Goal: Find contact information: Obtain details needed to contact an individual or organization

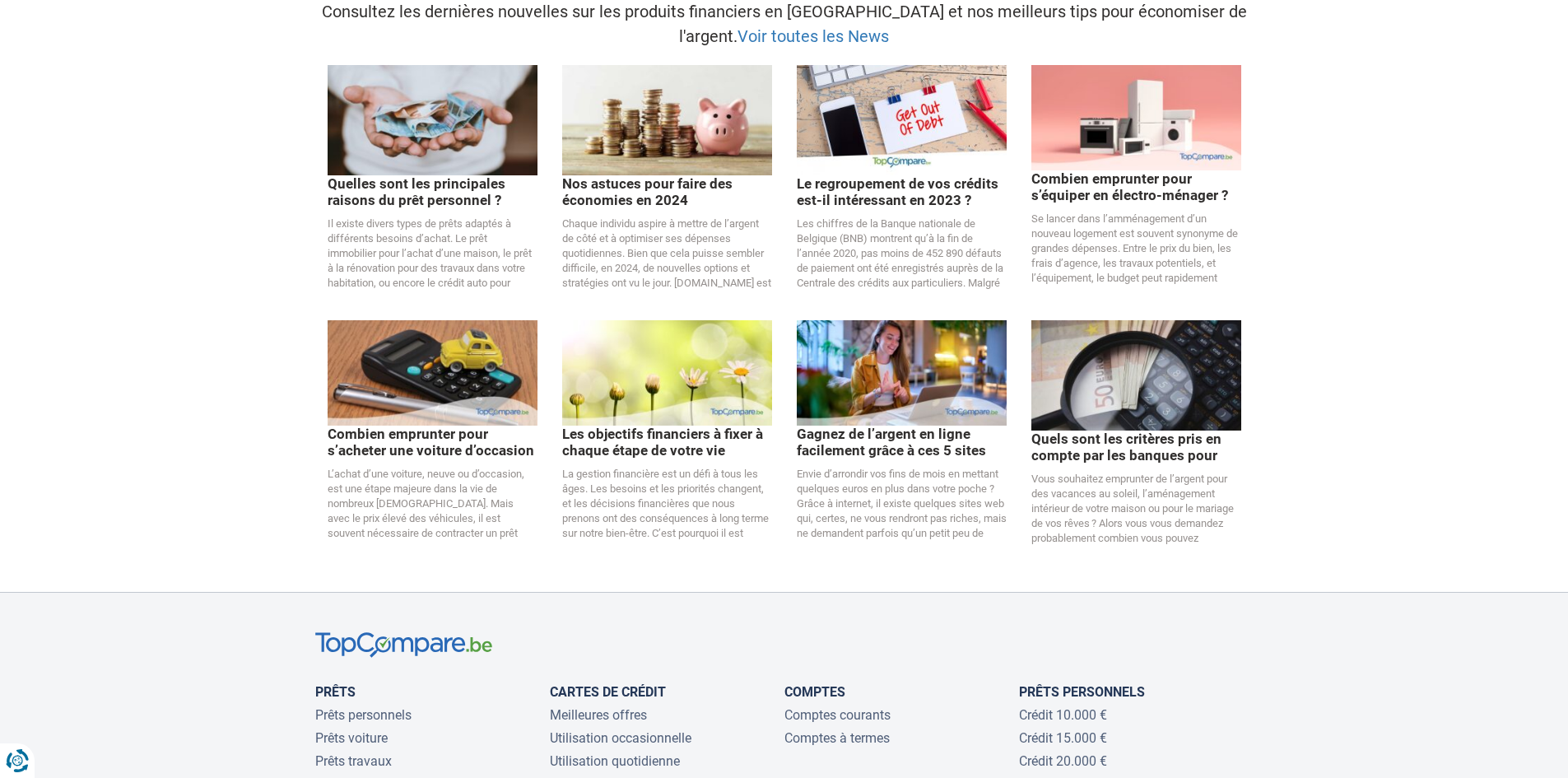
scroll to position [3374, 0]
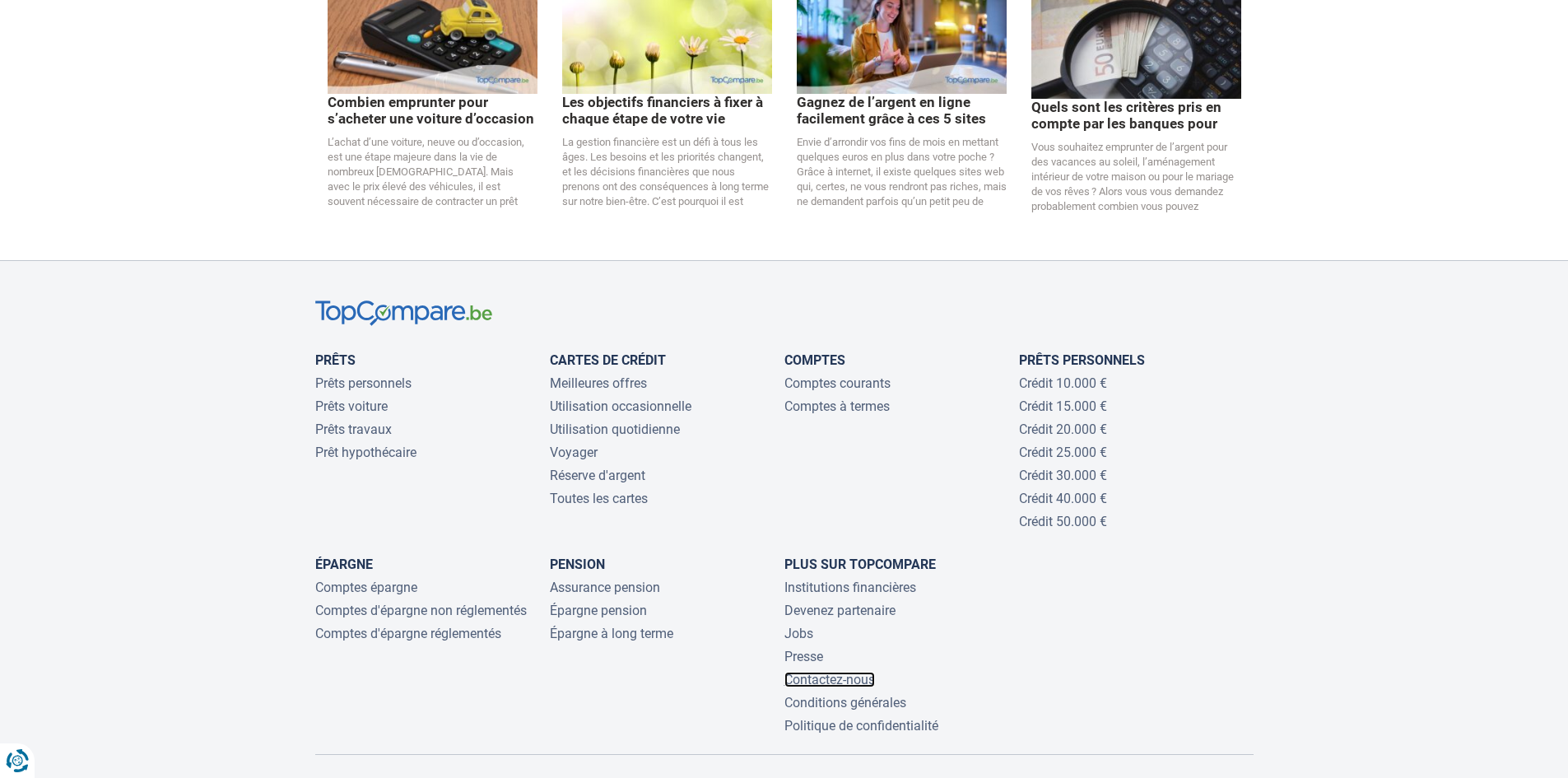
click at [831, 672] on link "Contactez-nous" at bounding box center [830, 680] width 90 height 16
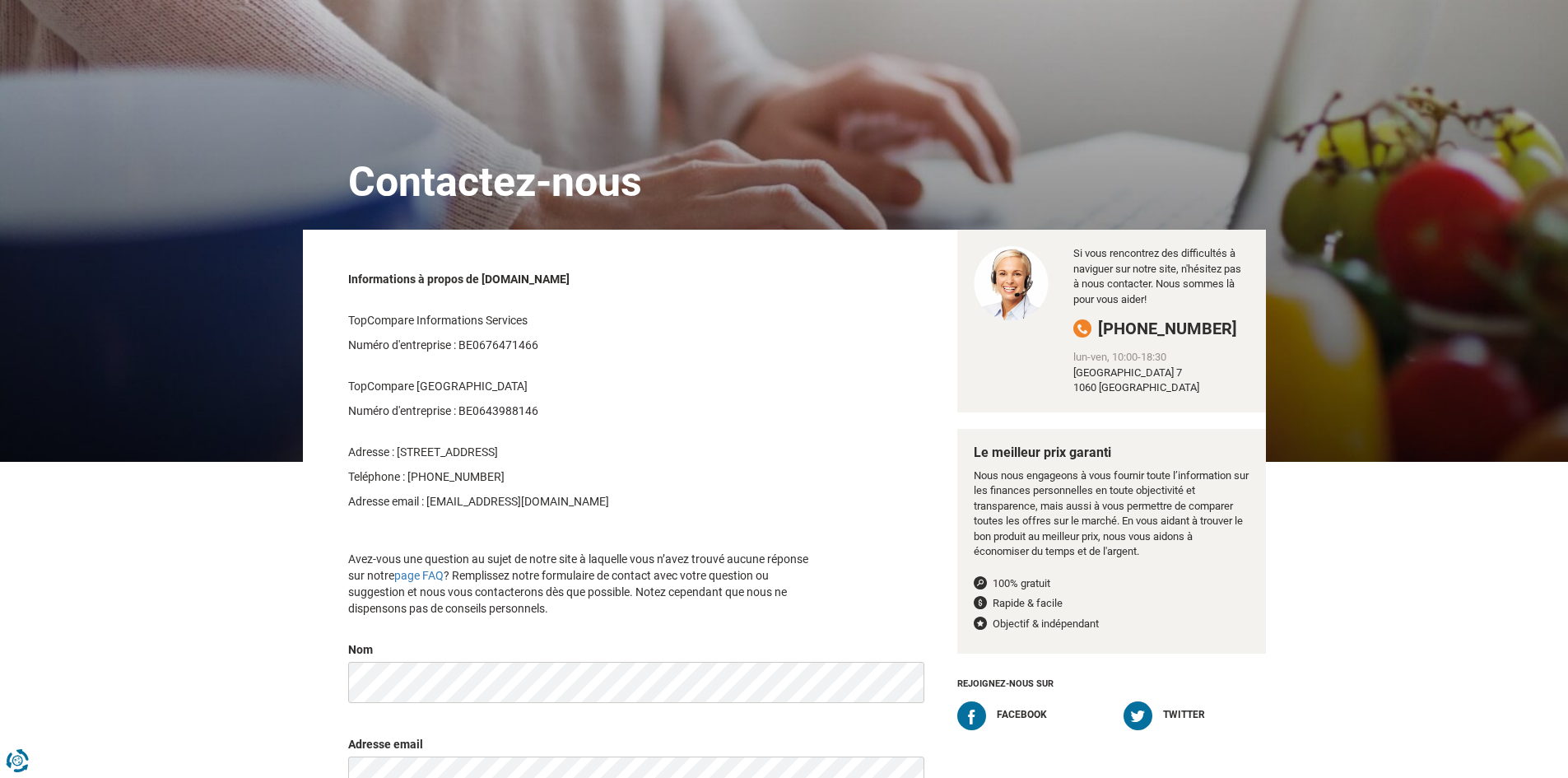
scroll to position [165, 0]
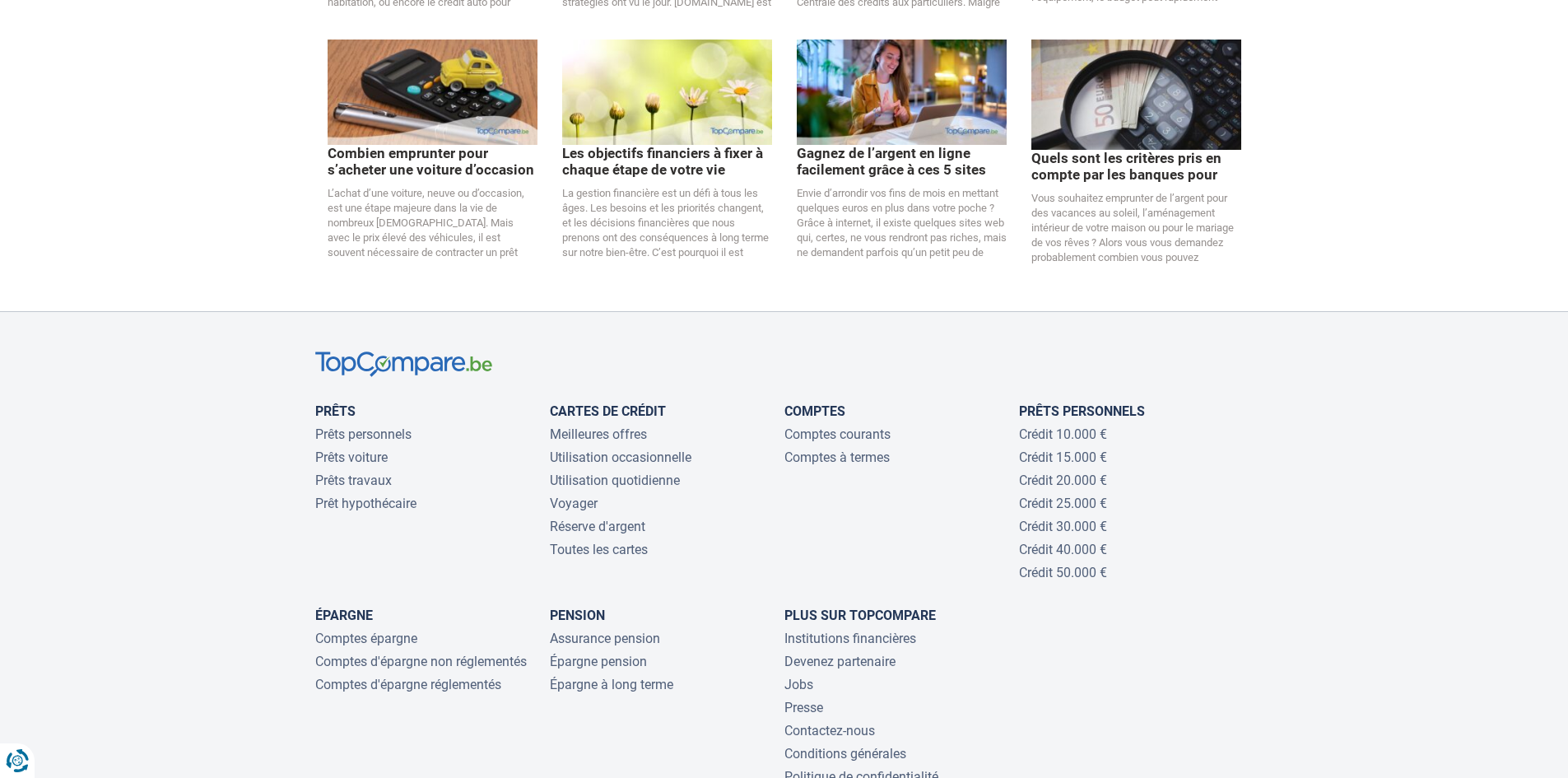
scroll to position [3374, 0]
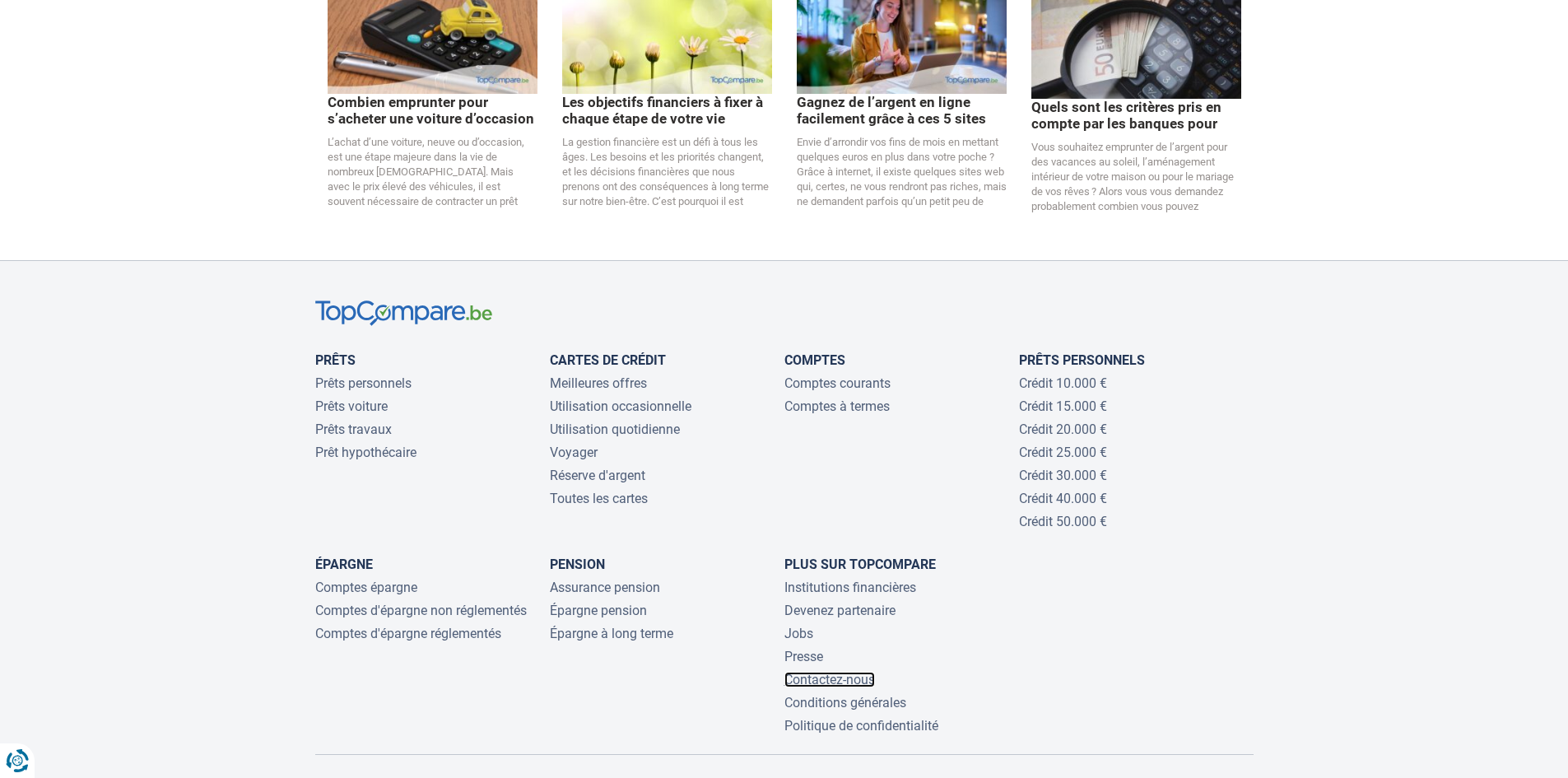
click at [815, 672] on link "Contactez-nous" at bounding box center [830, 680] width 90 height 16
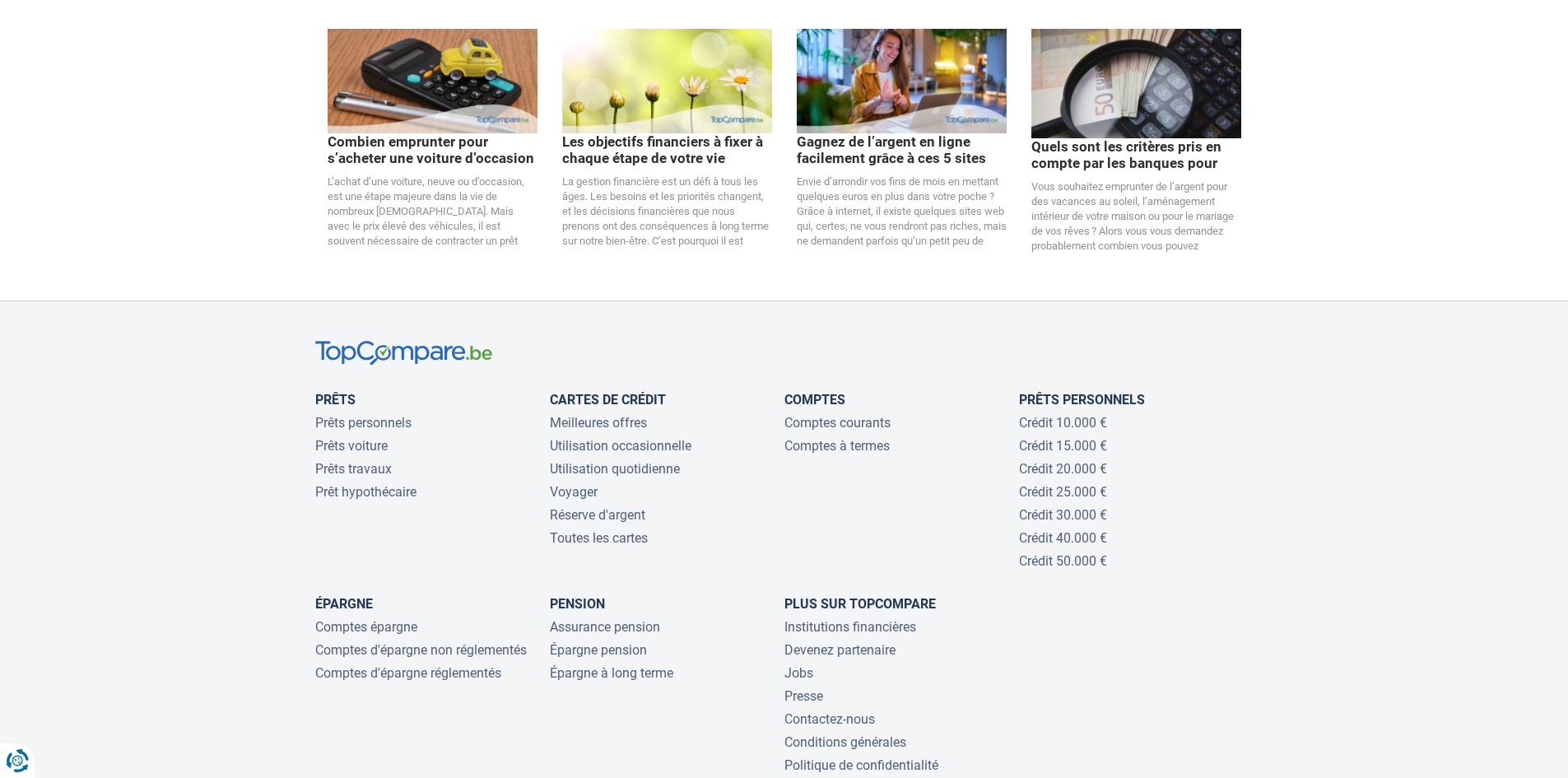
scroll to position [3539, 0]
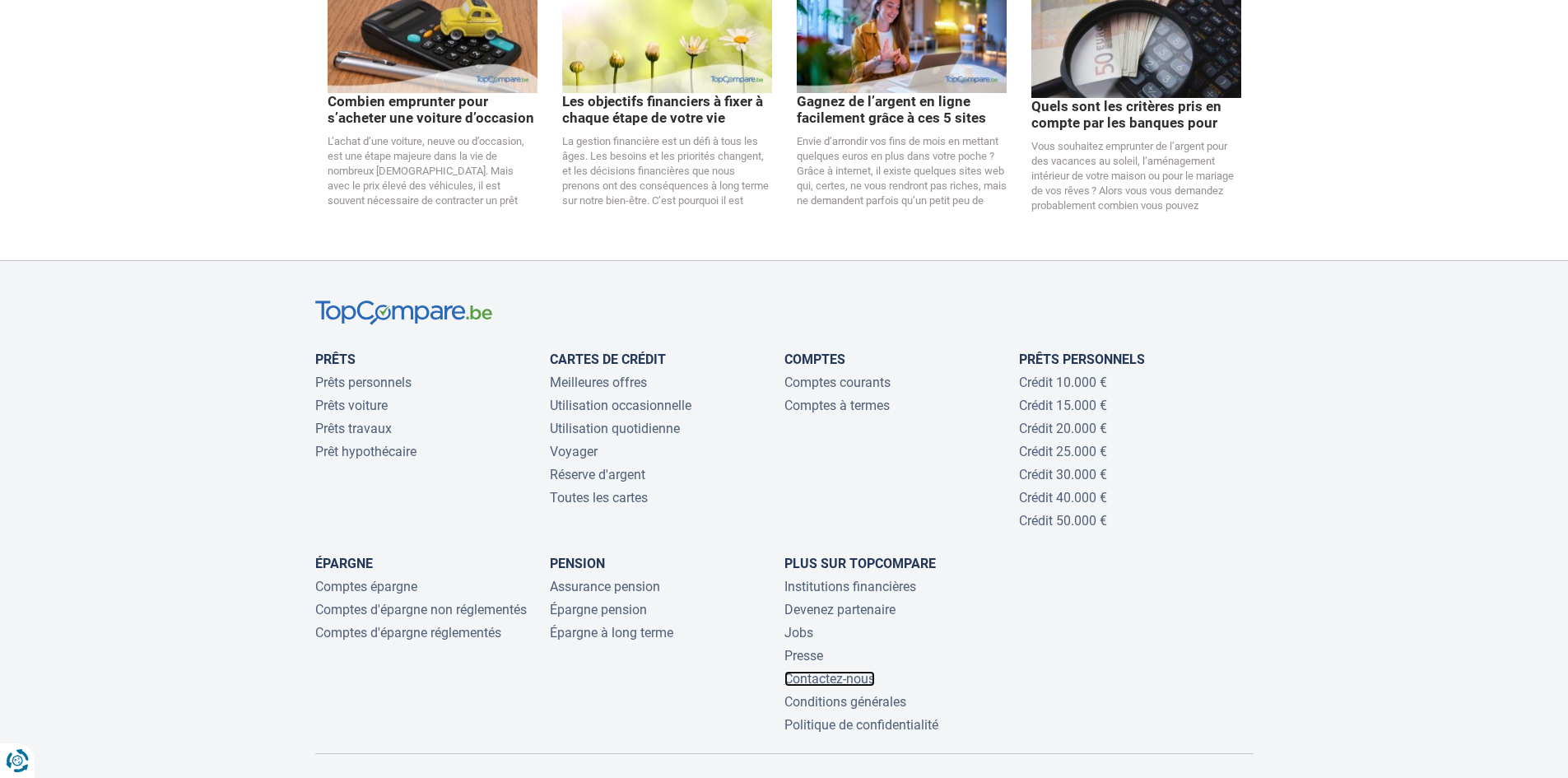
click at [810, 671] on link "Contactez-nous" at bounding box center [830, 679] width 90 height 16
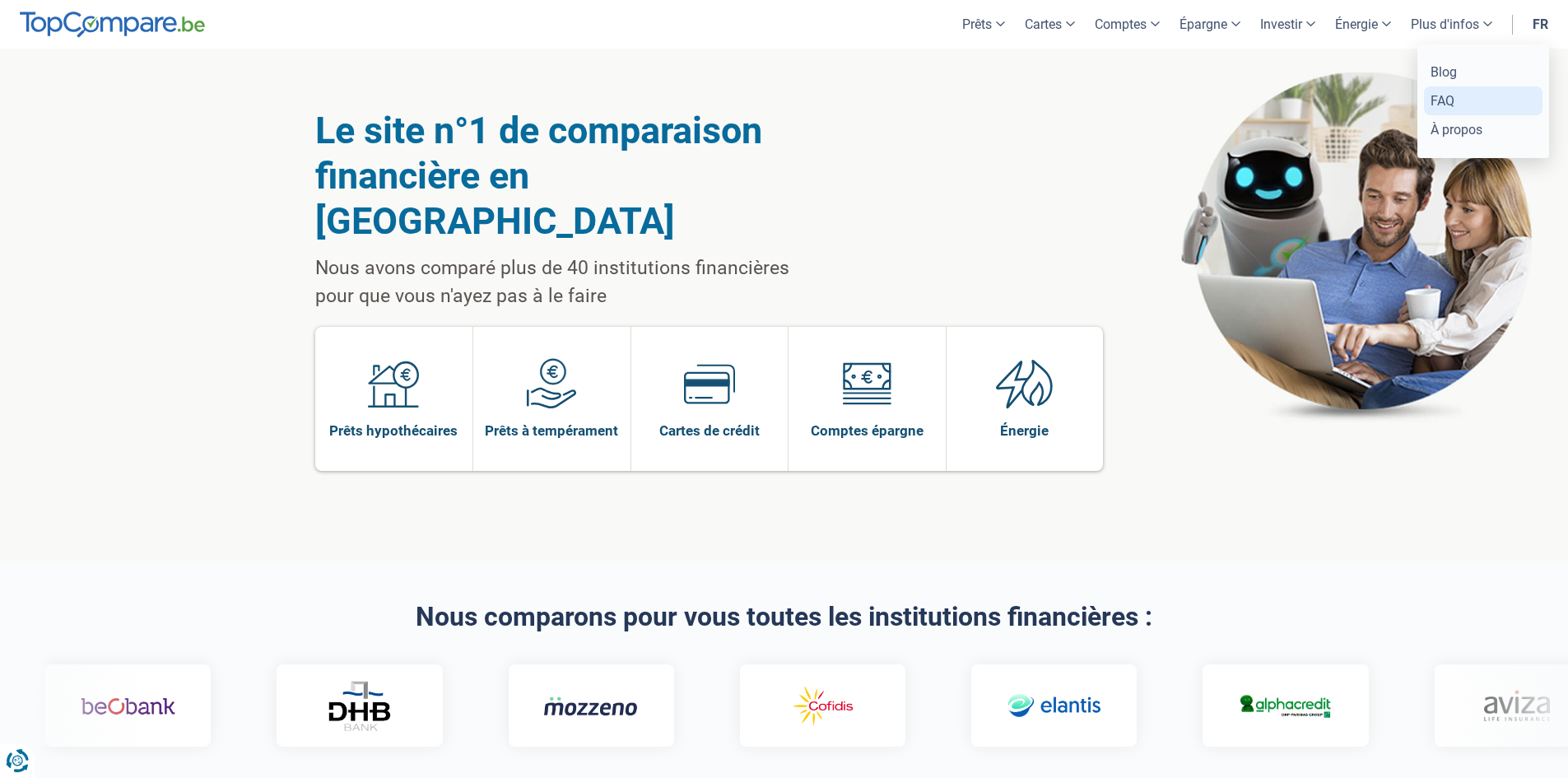
click at [1453, 106] on link "FAQ" at bounding box center [1483, 101] width 119 height 29
